Goal: Information Seeking & Learning: Learn about a topic

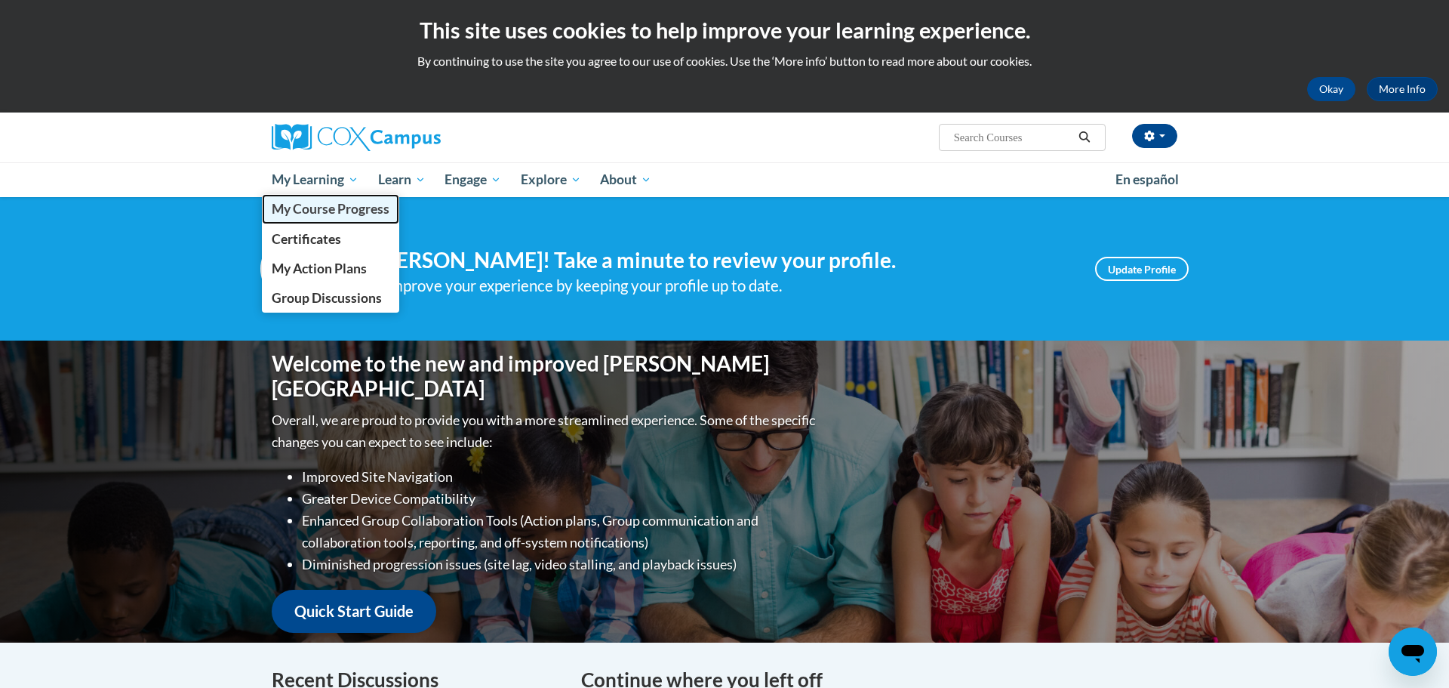
click at [343, 210] on span "My Course Progress" at bounding box center [331, 209] width 118 height 16
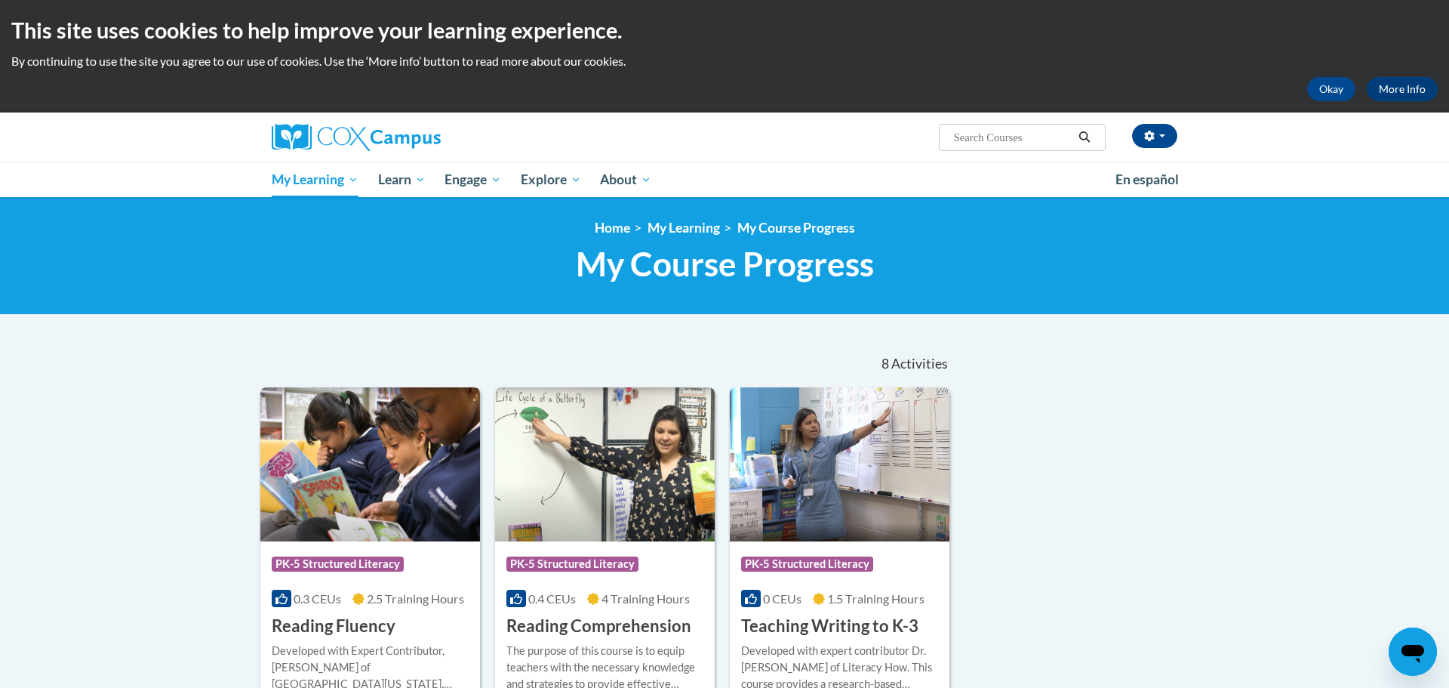
click at [362, 496] on img at bounding box center [370, 464] width 220 height 154
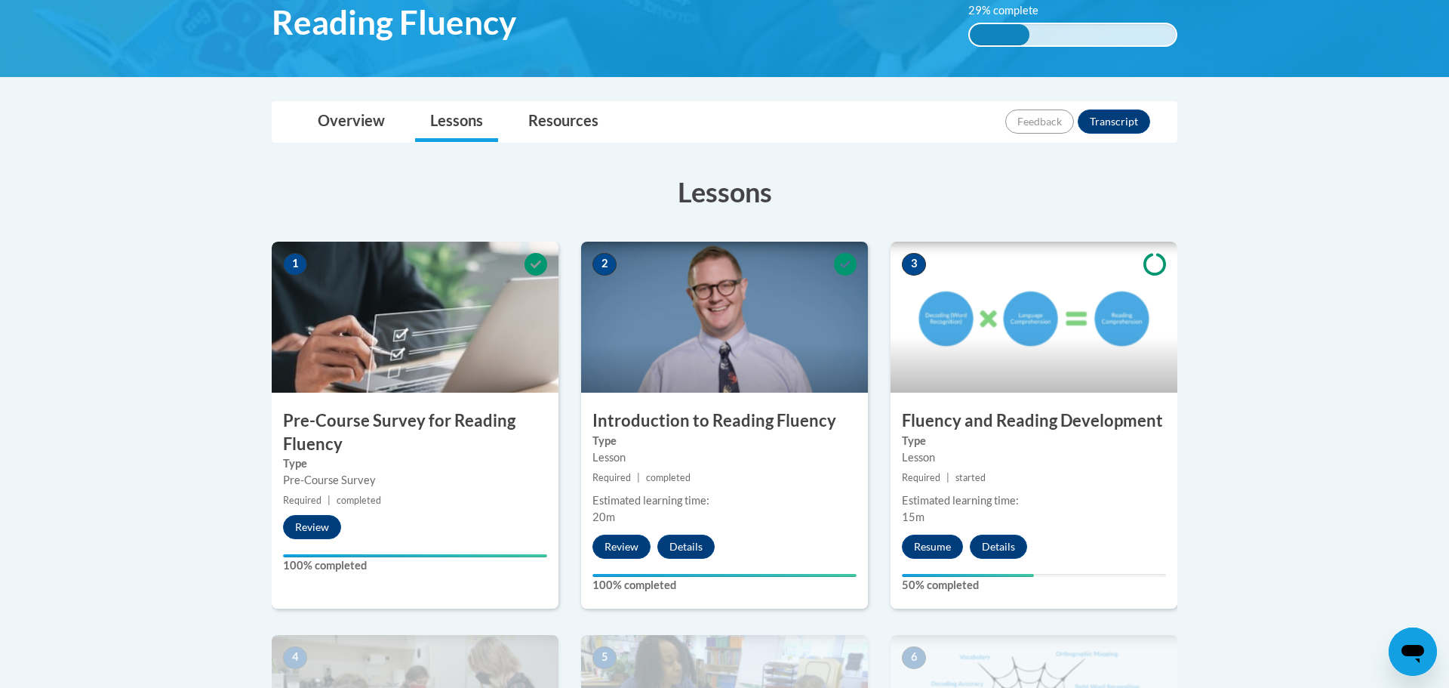
scroll to position [268, 0]
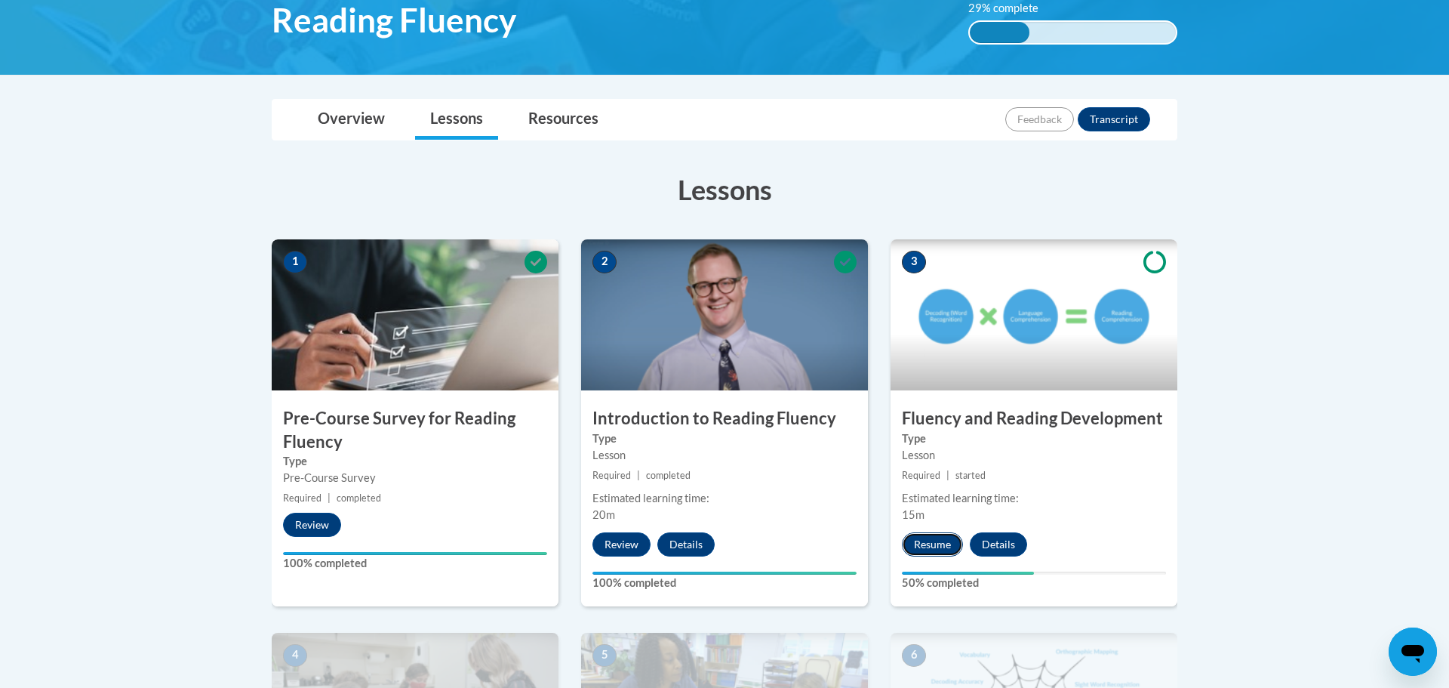
click at [945, 541] on button "Resume" at bounding box center [932, 544] width 61 height 24
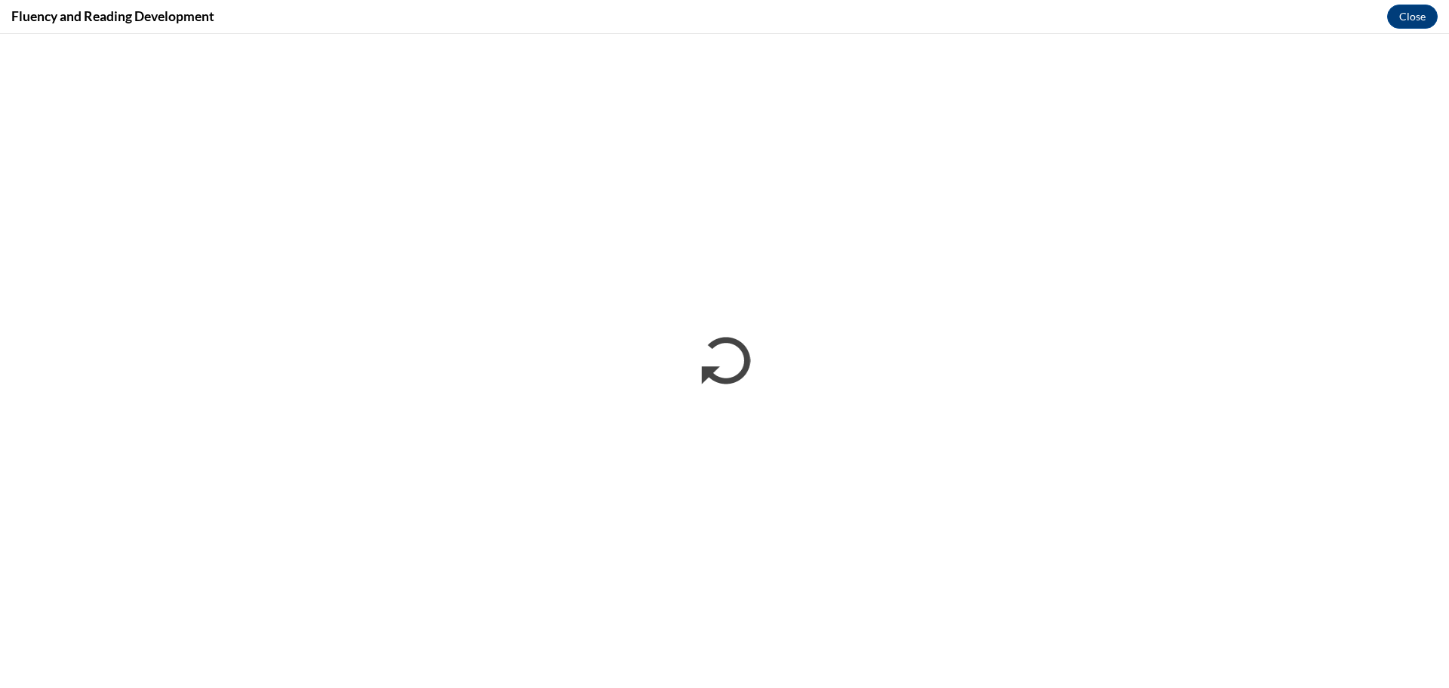
scroll to position [0, 0]
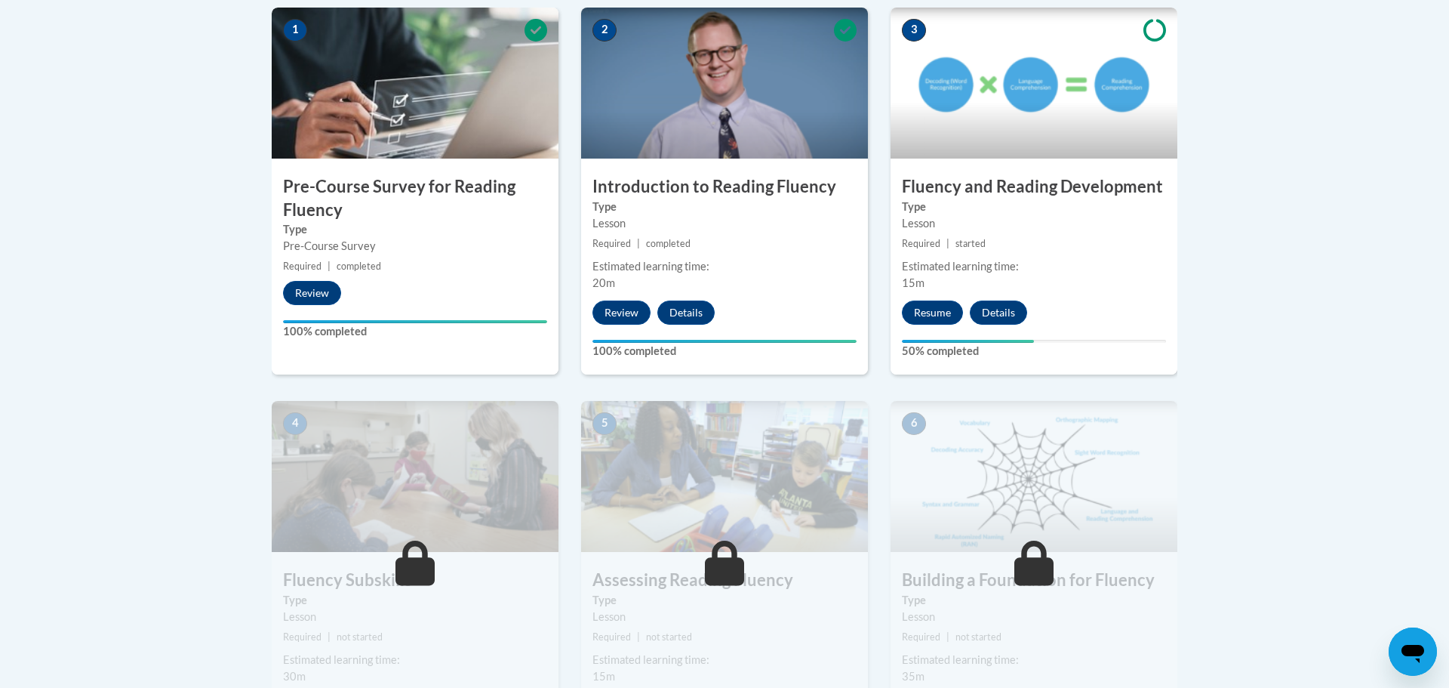
scroll to position [268, 0]
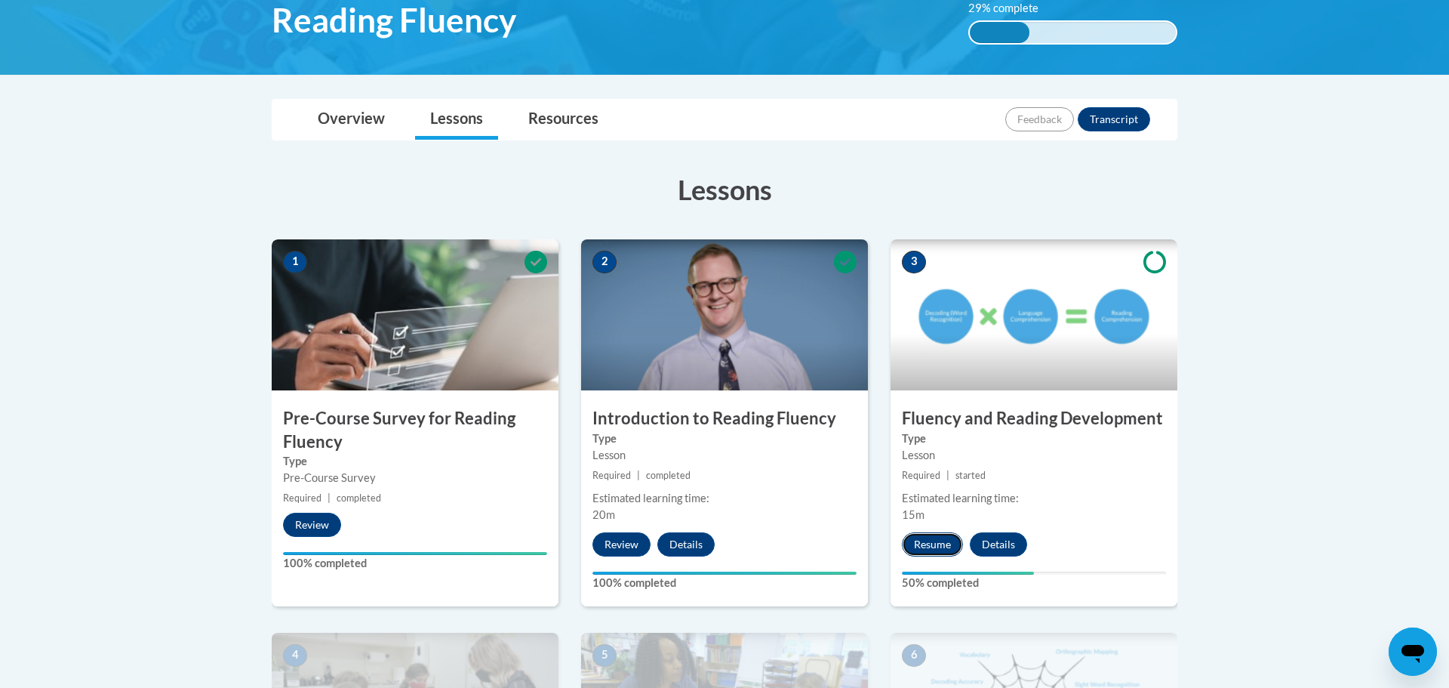
click at [939, 540] on button "Resume" at bounding box center [932, 544] width 61 height 24
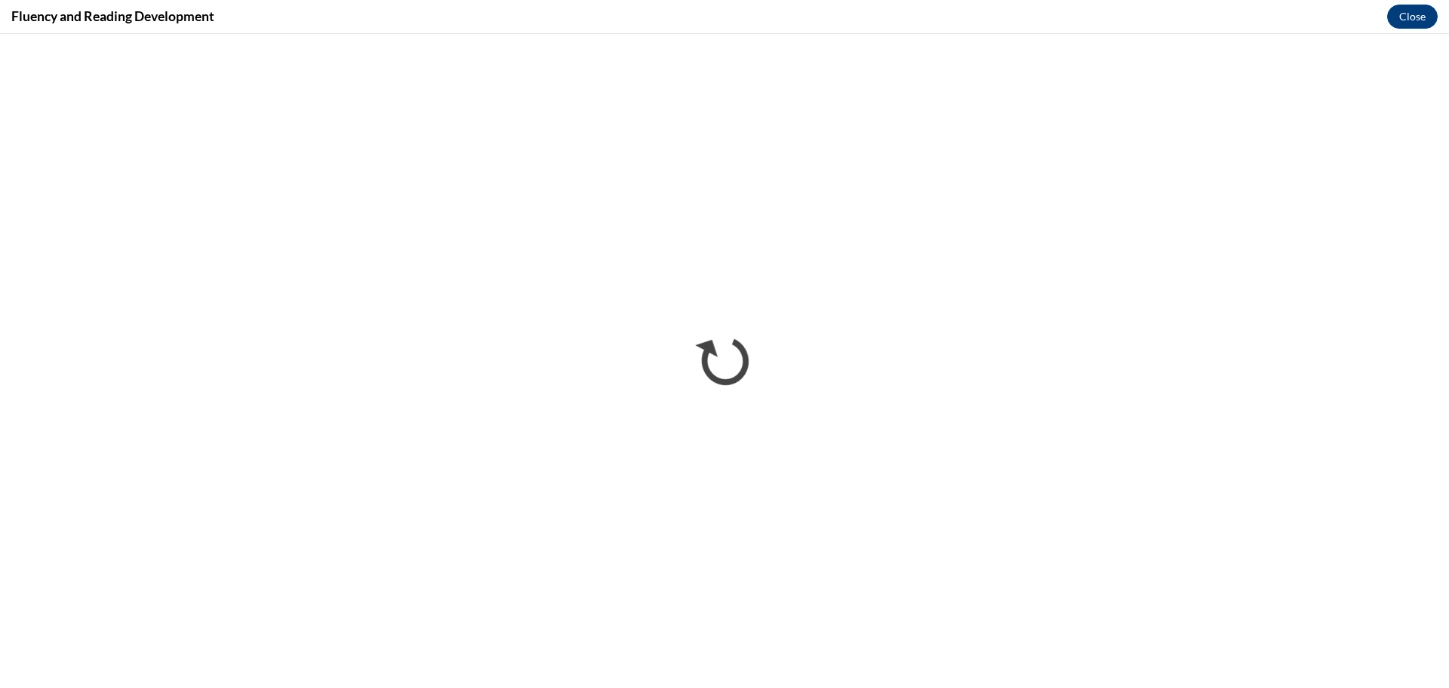
scroll to position [0, 0]
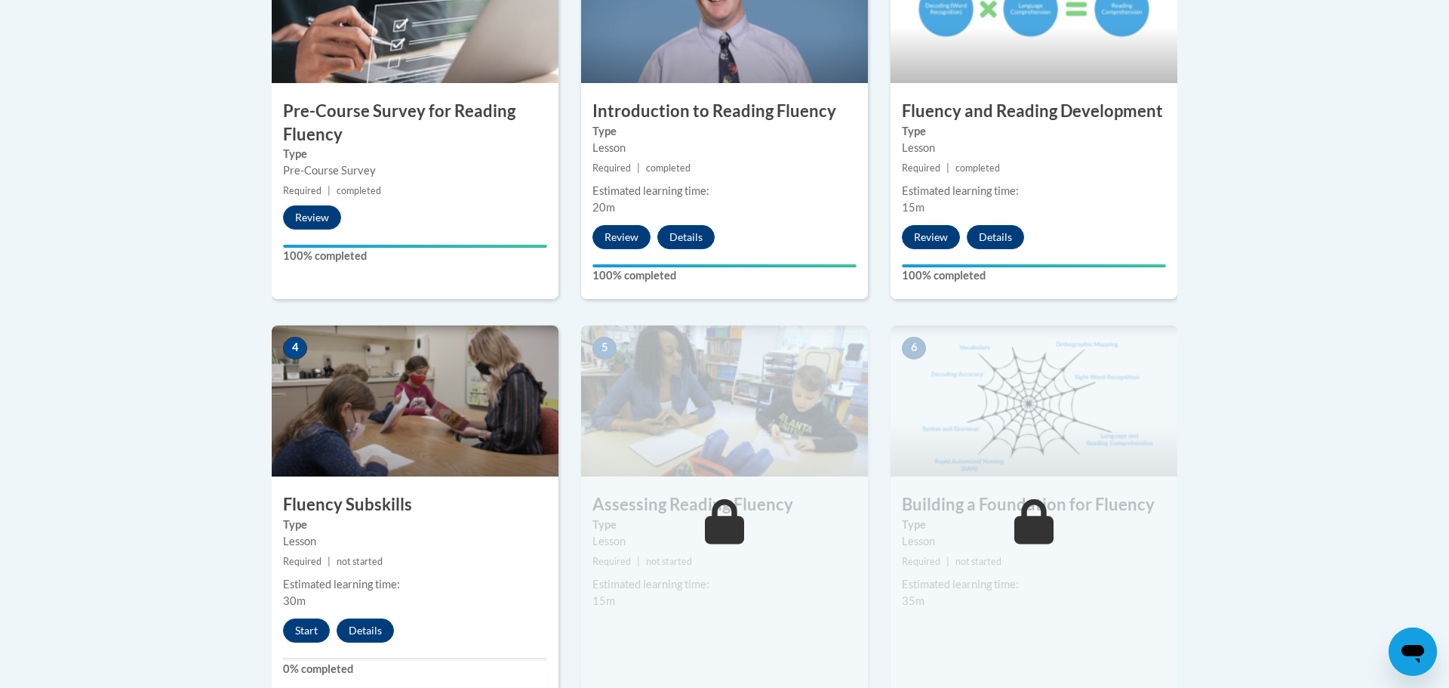
scroll to position [585, 0]
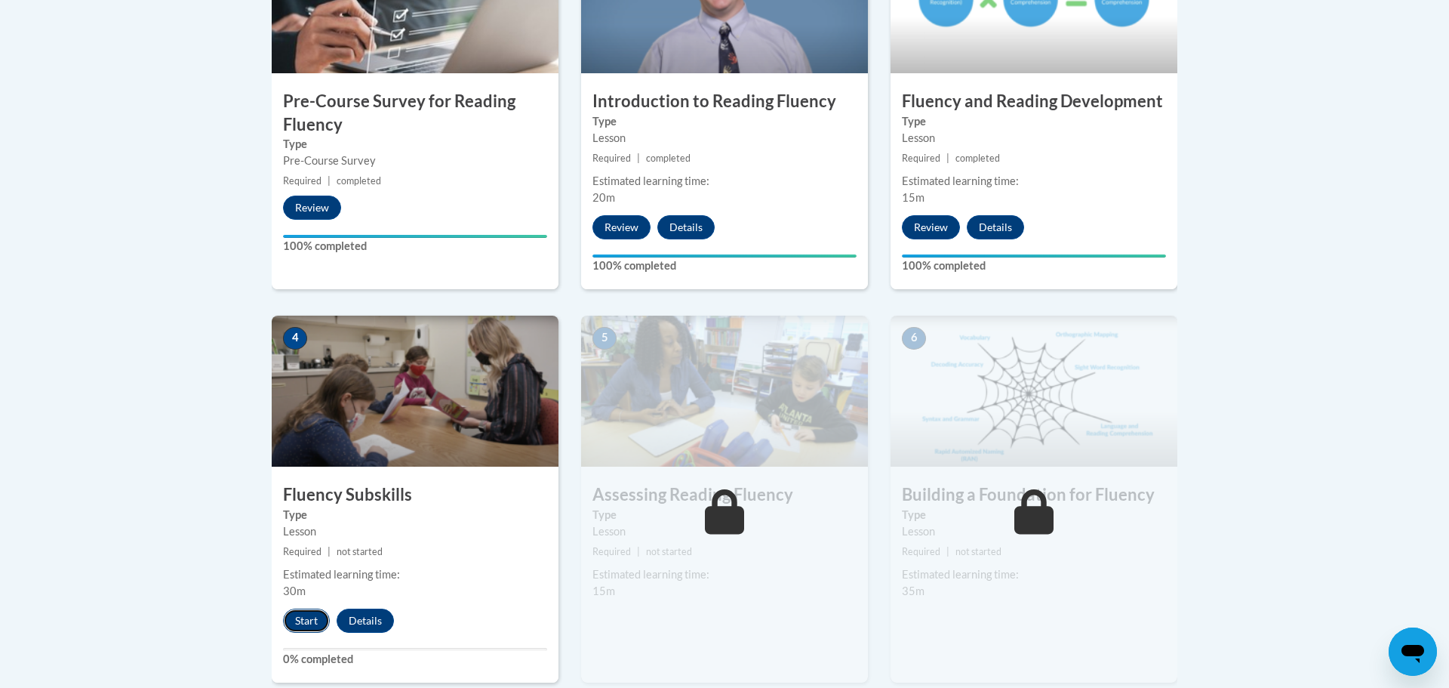
click at [306, 617] on button "Start" at bounding box center [306, 620] width 47 height 24
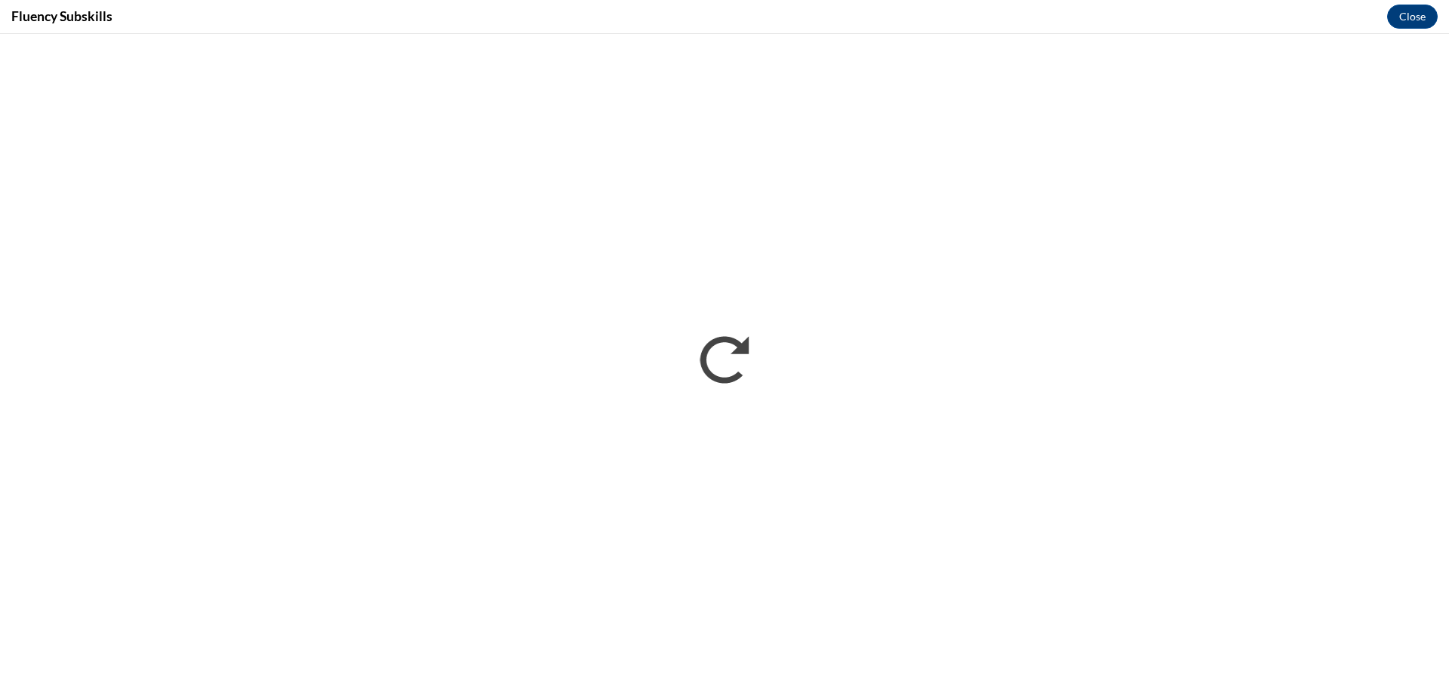
scroll to position [0, 0]
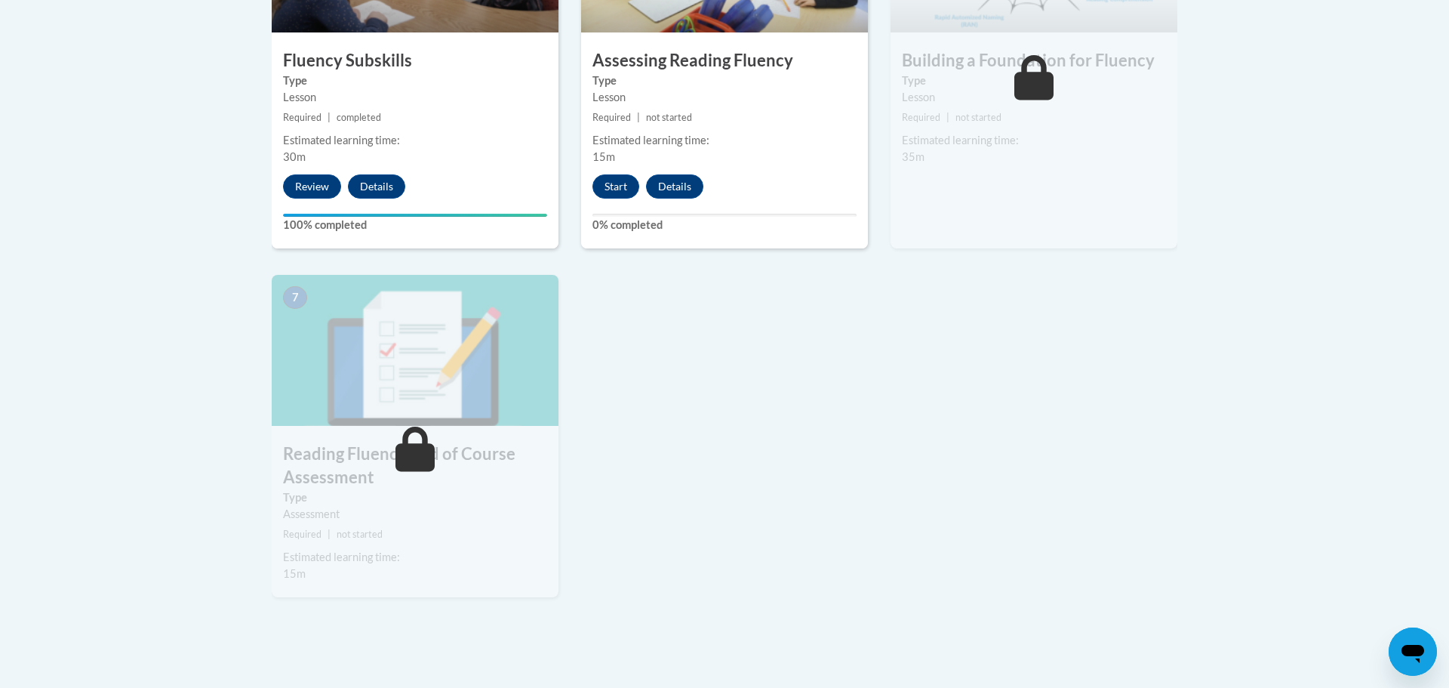
scroll to position [1022, 0]
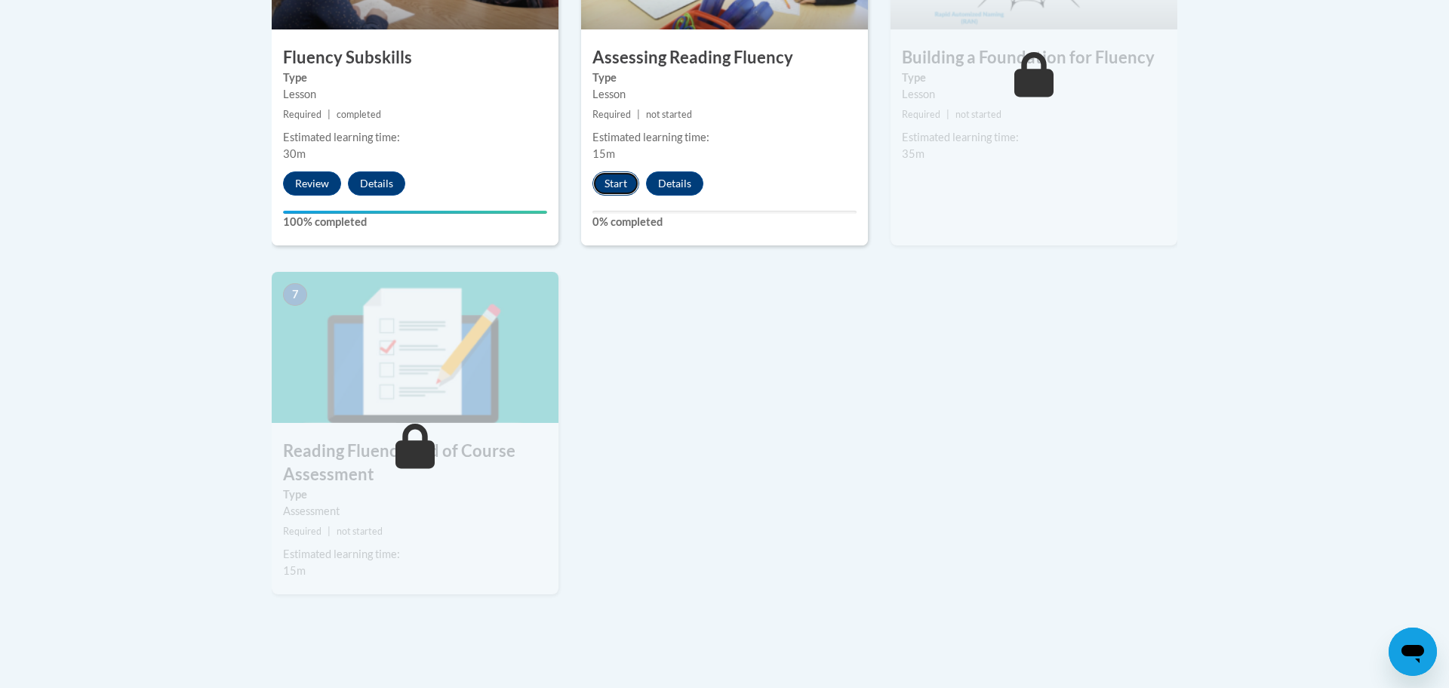
click at [614, 180] on button "Start" at bounding box center [615, 183] width 47 height 24
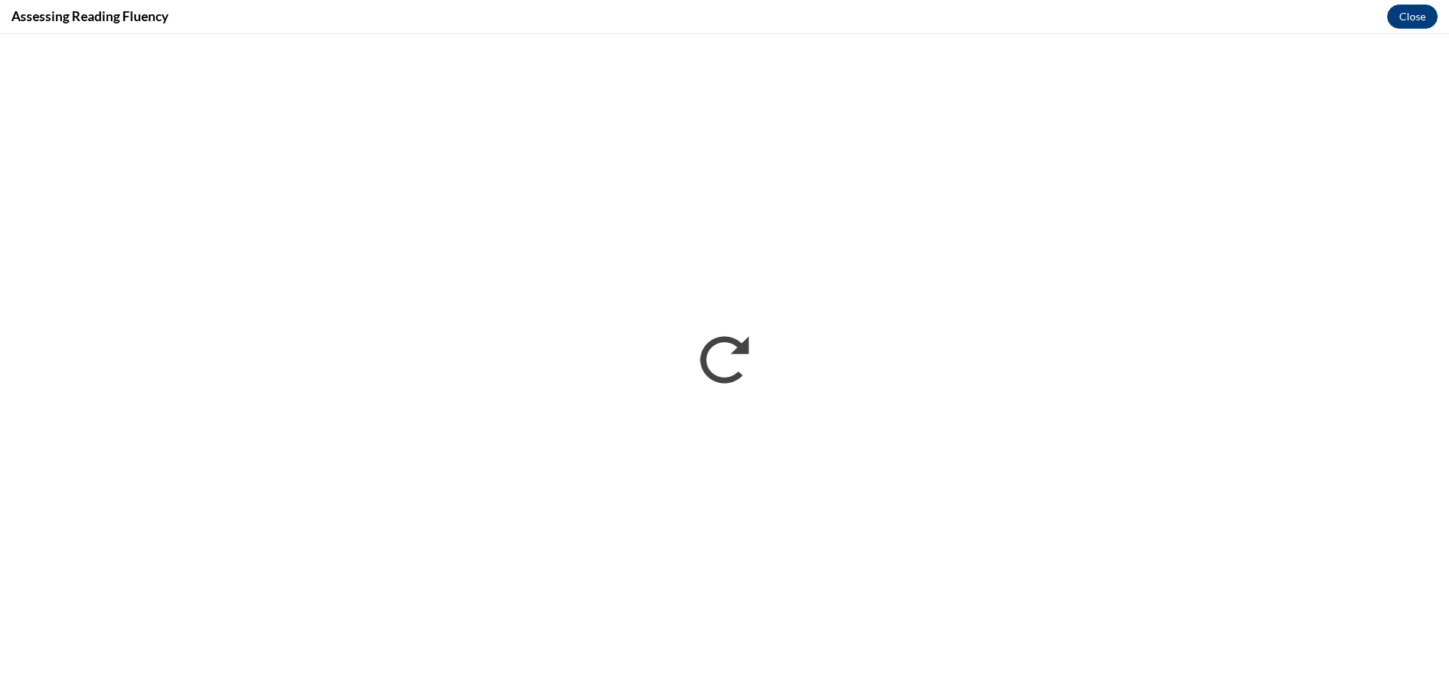
scroll to position [0, 0]
